Goal: Task Accomplishment & Management: Manage account settings

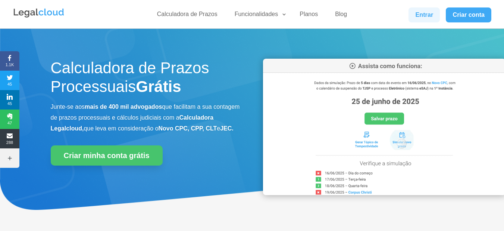
click at [418, 18] on link "Entrar" at bounding box center [424, 14] width 31 height 15
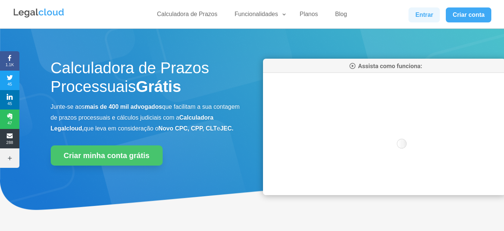
click at [416, 10] on link "Entrar" at bounding box center [424, 14] width 31 height 15
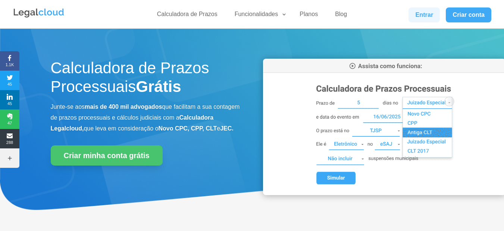
click at [431, 22] on link "Entrar" at bounding box center [424, 14] width 31 height 15
